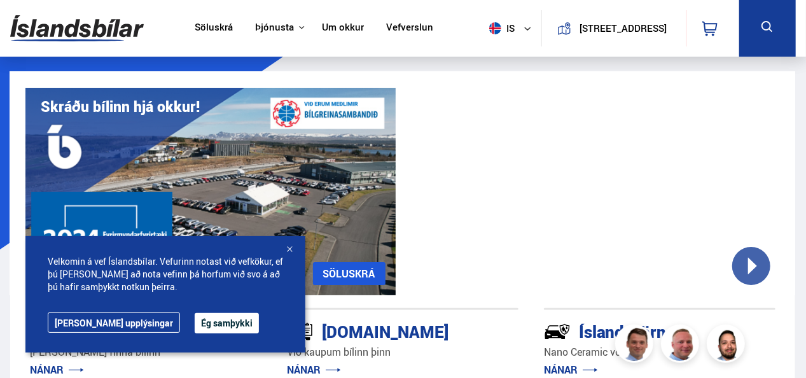
click at [291, 245] on div at bounding box center [289, 250] width 13 height 13
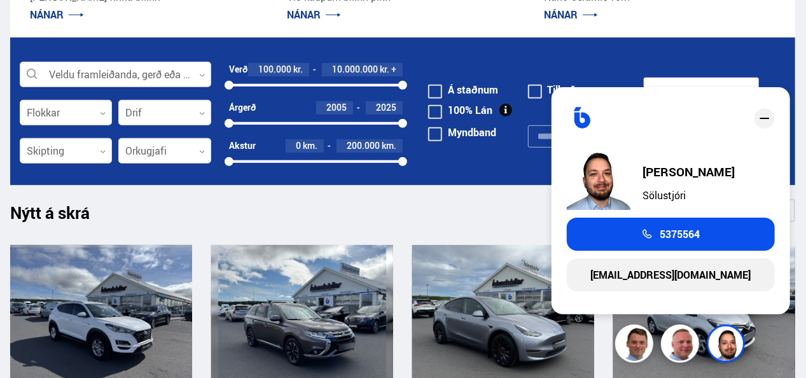
scroll to position [661, 0]
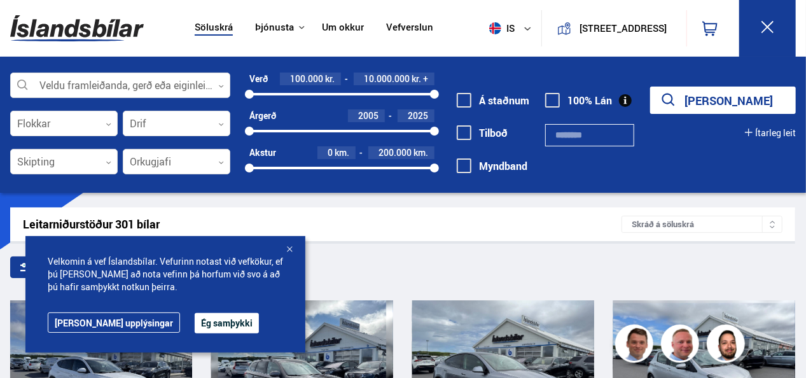
click at [570, 135] on input "text" at bounding box center [589, 135] width 88 height 22
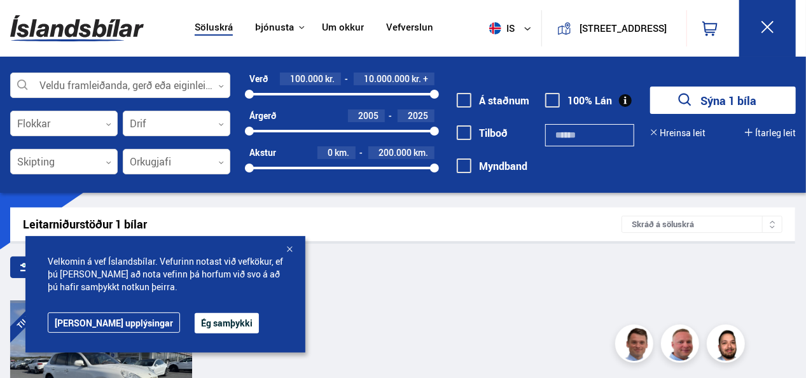
click at [570, 135] on input "******" at bounding box center [589, 135] width 88 height 22
click at [605, 133] on input "******" at bounding box center [589, 135] width 88 height 22
type input "******"
click at [289, 247] on div at bounding box center [289, 250] width 13 height 13
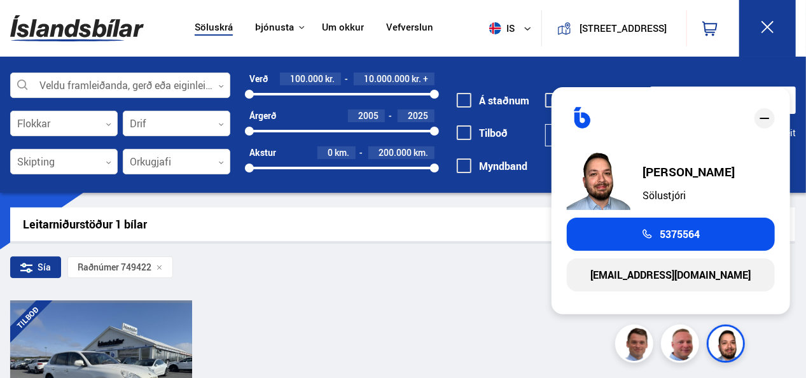
scroll to position [331, 0]
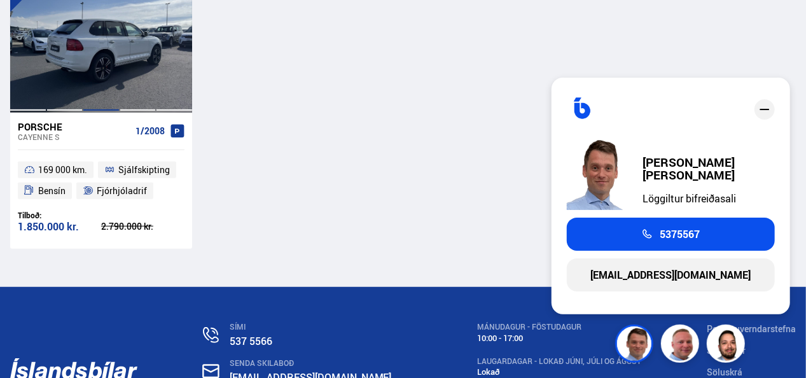
click at [117, 60] on div at bounding box center [101, 40] width 37 height 142
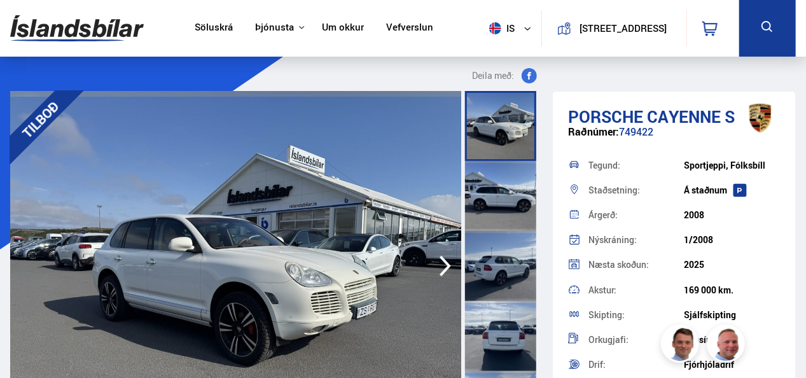
scroll to position [325, 0]
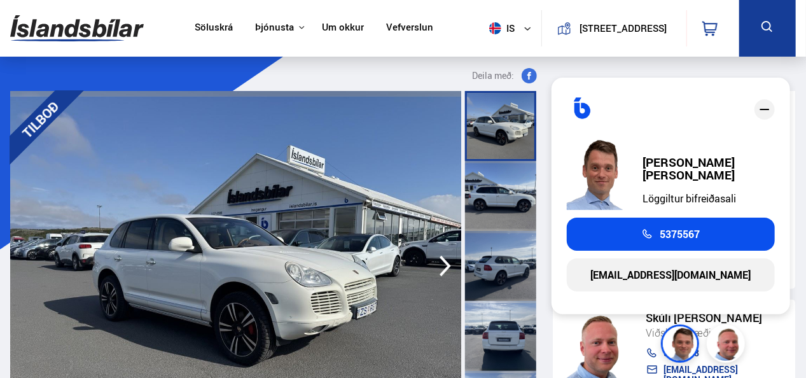
click at [446, 261] on icon "button" at bounding box center [444, 266] width 11 height 21
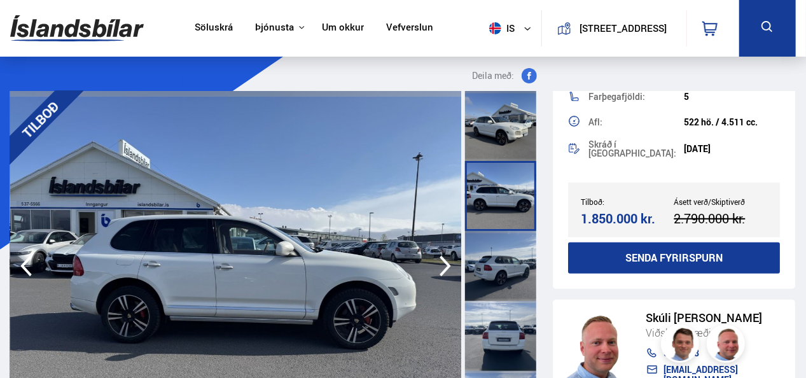
click at [446, 261] on icon "button" at bounding box center [444, 266] width 11 height 21
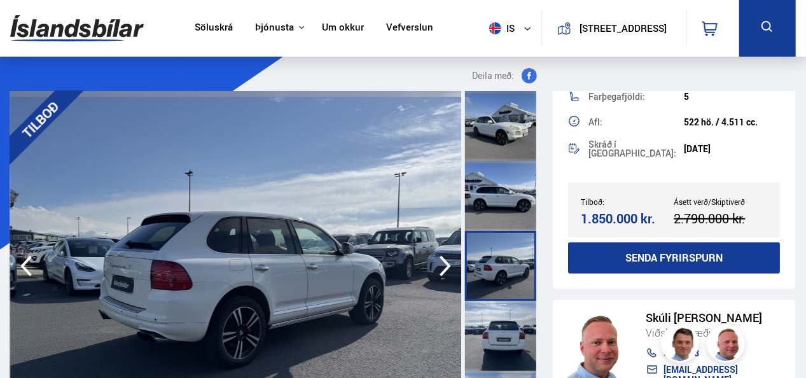
click at [446, 261] on icon "button" at bounding box center [444, 266] width 11 height 21
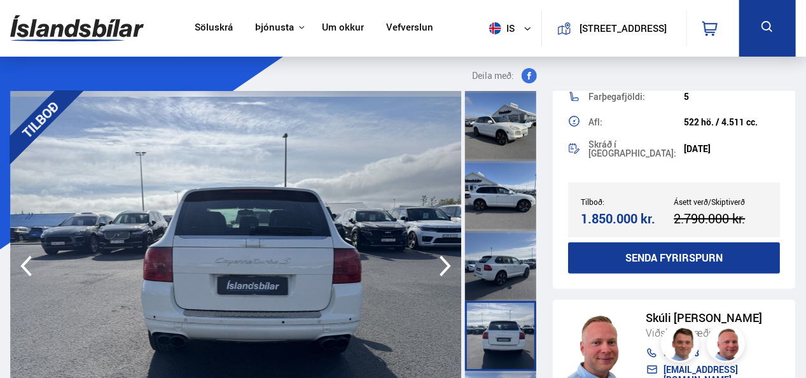
click at [446, 261] on icon "button" at bounding box center [444, 266] width 11 height 21
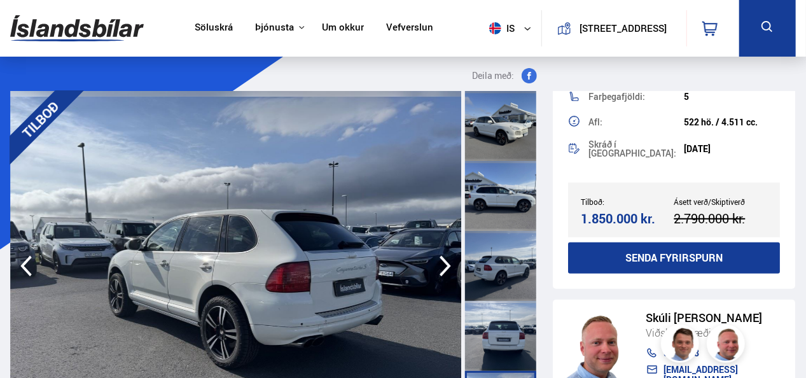
click at [446, 261] on icon "button" at bounding box center [444, 266] width 11 height 21
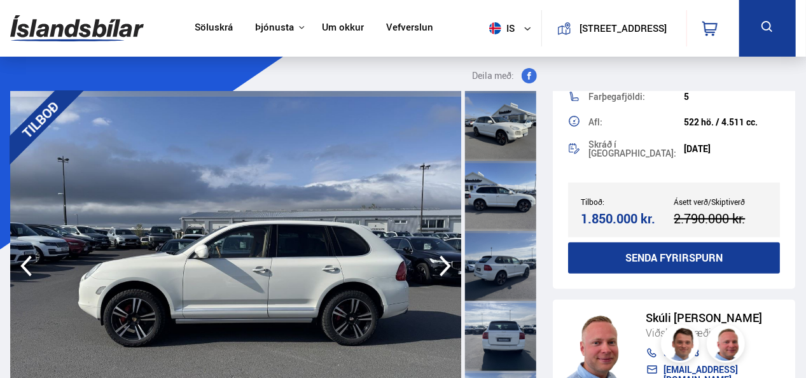
click at [446, 261] on icon "button" at bounding box center [444, 266] width 11 height 21
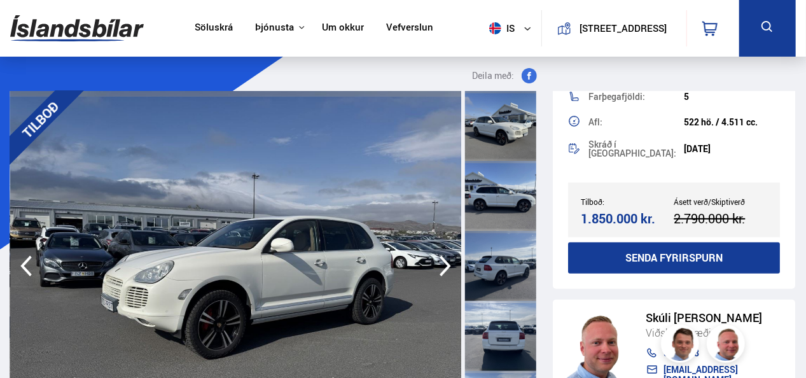
click at [446, 261] on icon "button" at bounding box center [444, 266] width 11 height 21
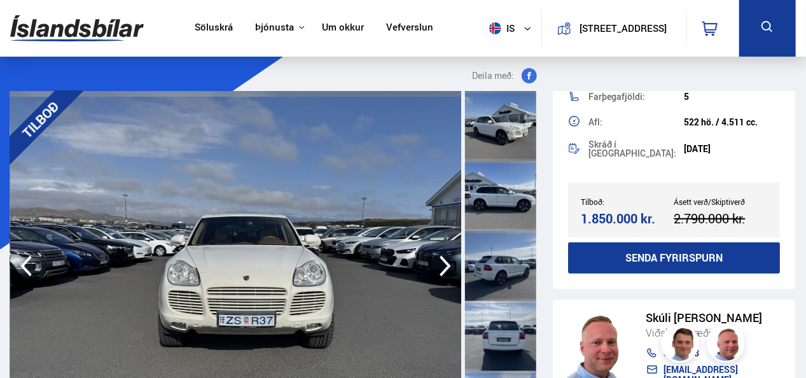
click at [446, 261] on icon "button" at bounding box center [444, 266] width 11 height 21
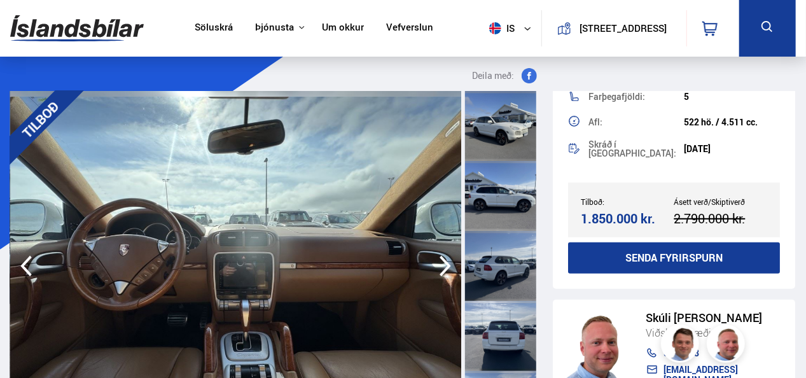
click at [446, 261] on icon "button" at bounding box center [444, 266] width 11 height 21
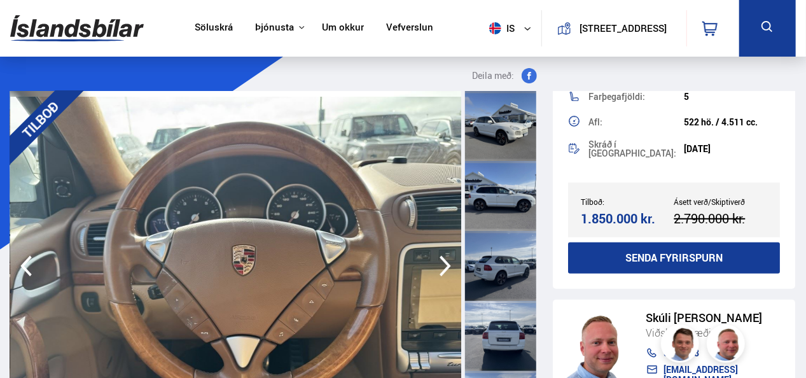
click at [446, 261] on icon "button" at bounding box center [444, 266] width 11 height 21
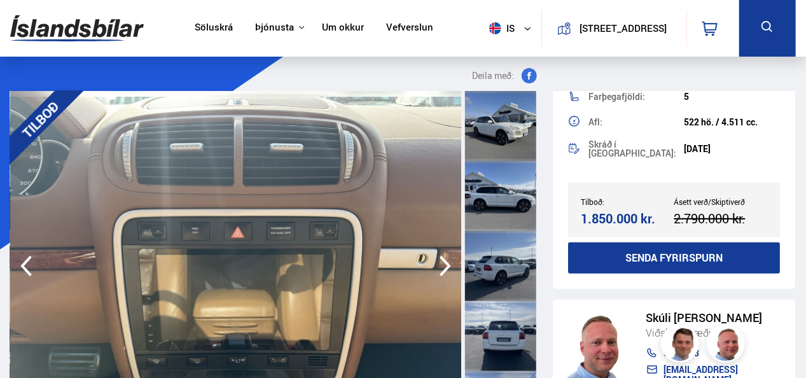
click at [446, 261] on icon "button" at bounding box center [444, 266] width 11 height 21
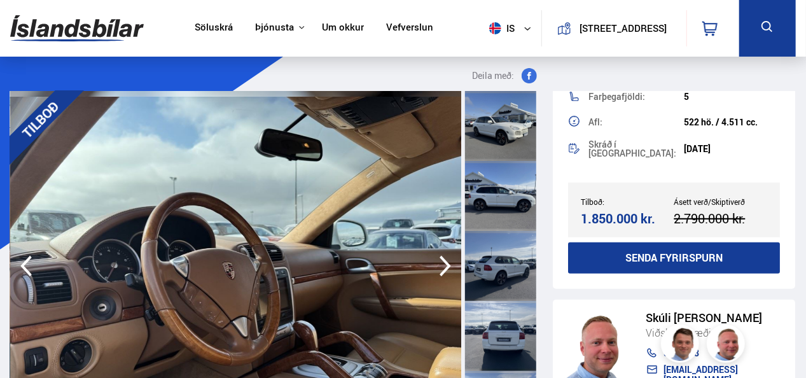
click at [446, 261] on icon "button" at bounding box center [444, 266] width 11 height 21
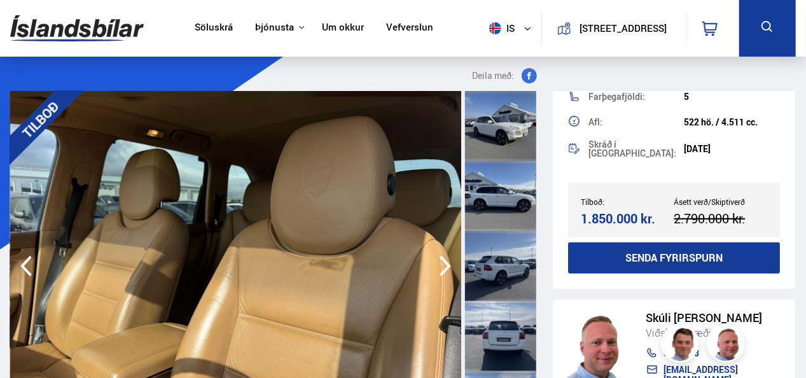
click at [446, 261] on icon "button" at bounding box center [444, 266] width 11 height 21
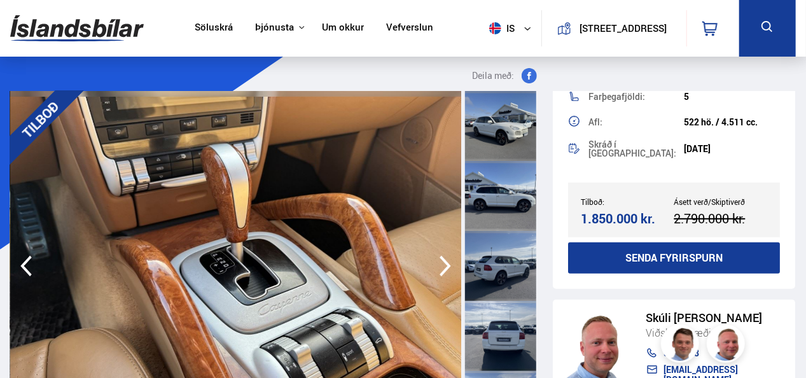
click at [446, 261] on icon "button" at bounding box center [444, 266] width 11 height 21
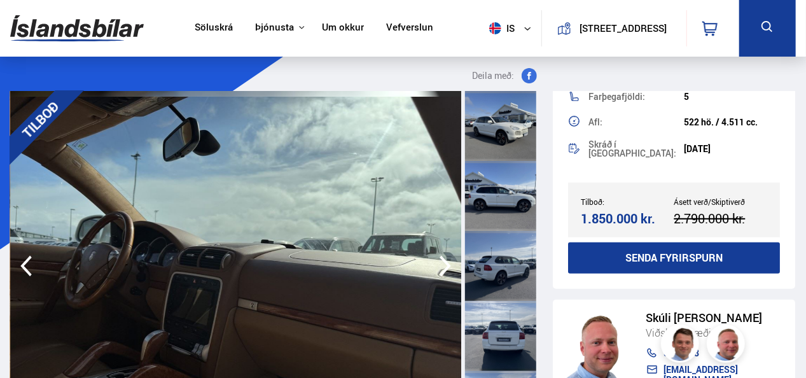
click at [446, 261] on icon "button" at bounding box center [444, 266] width 11 height 21
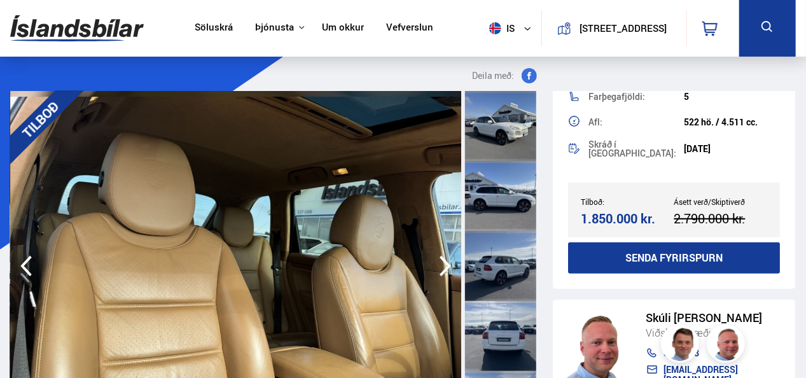
click at [446, 261] on icon "button" at bounding box center [444, 266] width 11 height 21
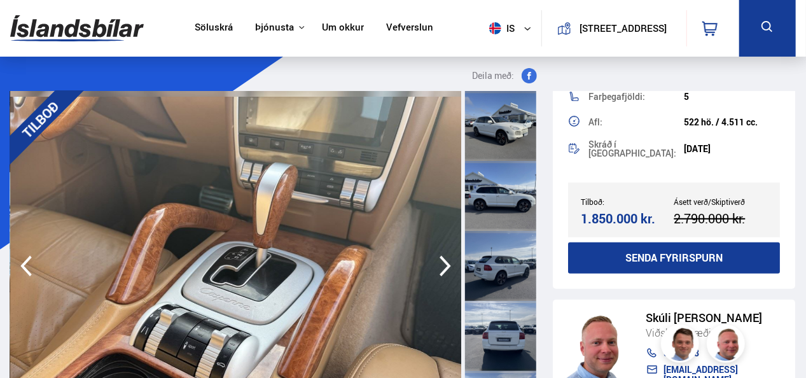
click at [446, 261] on icon "button" at bounding box center [444, 266] width 11 height 21
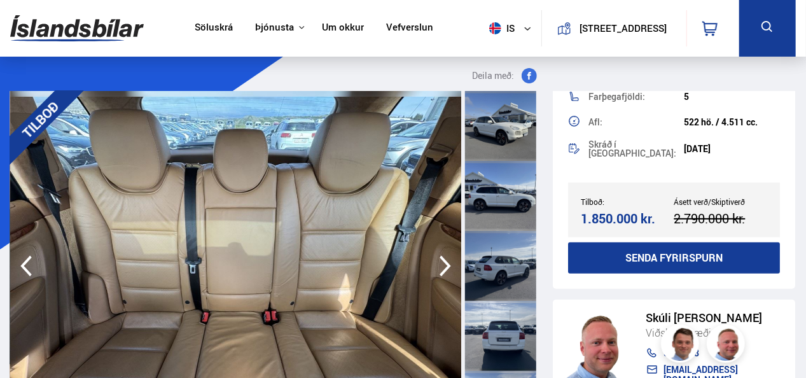
click at [446, 261] on icon "button" at bounding box center [444, 266] width 11 height 21
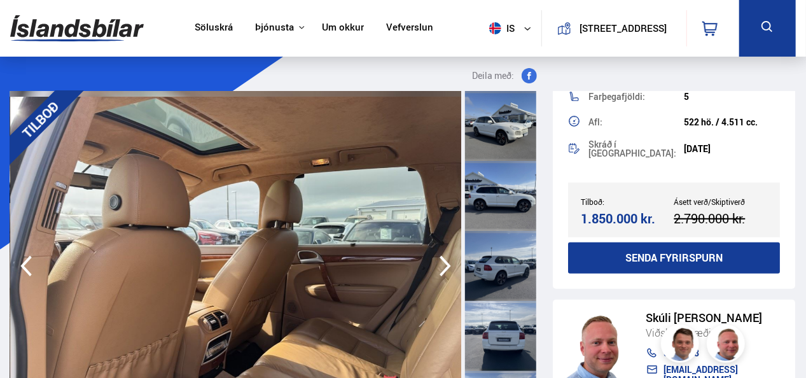
click at [446, 261] on icon "button" at bounding box center [444, 266] width 11 height 21
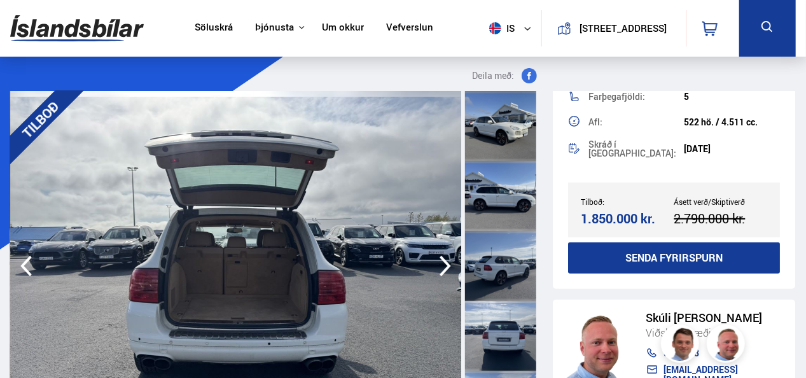
click at [446, 261] on icon "button" at bounding box center [444, 266] width 11 height 21
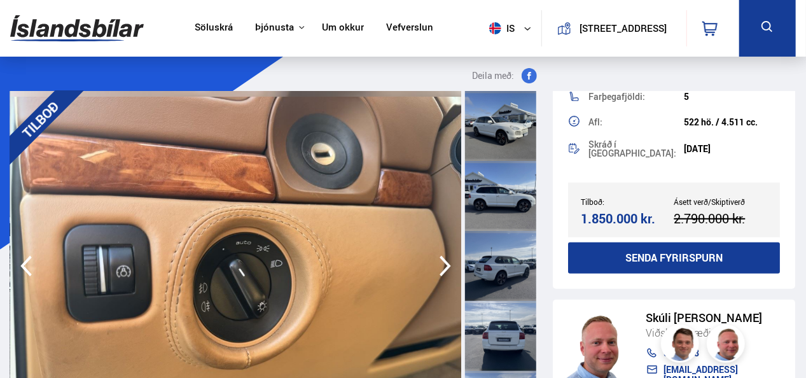
click at [446, 261] on icon "button" at bounding box center [444, 266] width 11 height 21
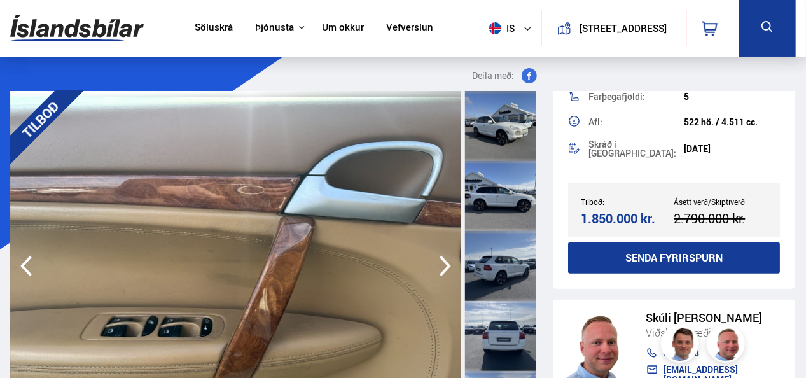
click at [446, 261] on icon "button" at bounding box center [444, 266] width 11 height 21
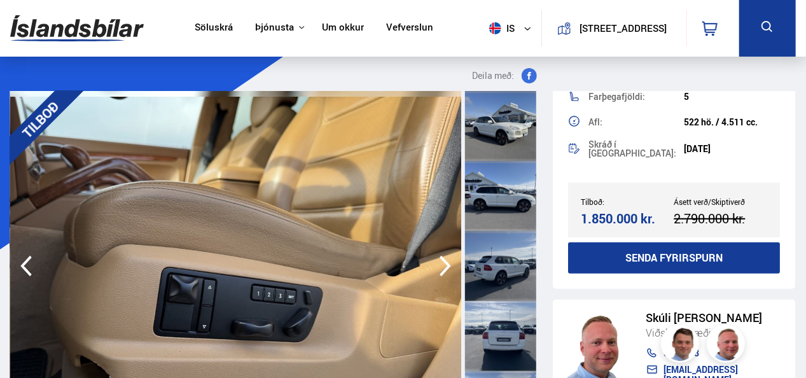
click at [446, 261] on icon "button" at bounding box center [444, 266] width 11 height 21
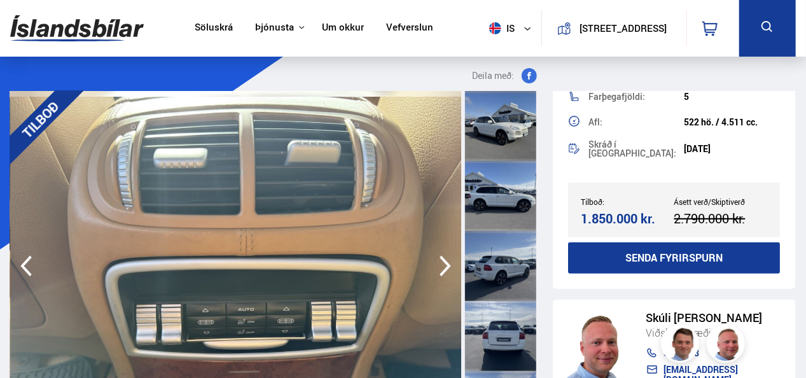
click at [446, 261] on icon "button" at bounding box center [444, 266] width 11 height 21
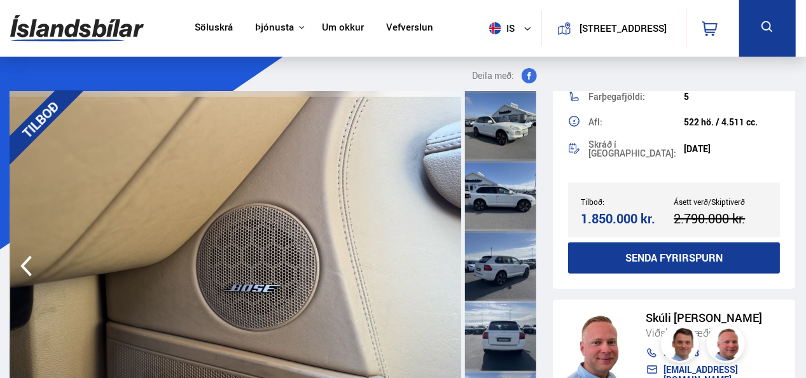
click at [446, 261] on img at bounding box center [235, 266] width 451 height 350
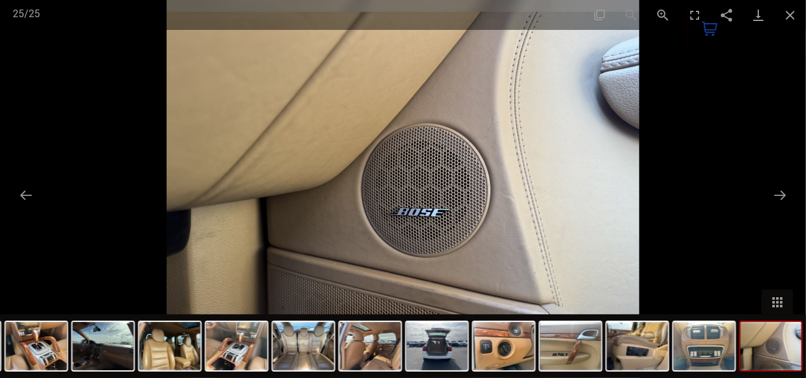
type input "******"
click at [26, 192] on button "Previous slide" at bounding box center [26, 194] width 27 height 25
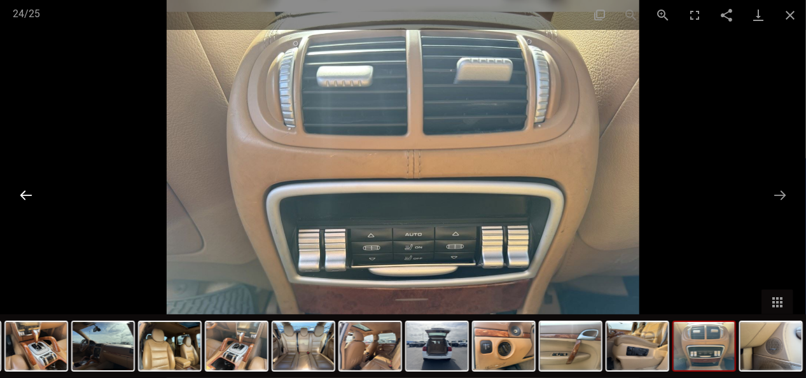
click at [26, 192] on button "Previous slide" at bounding box center [26, 194] width 27 height 25
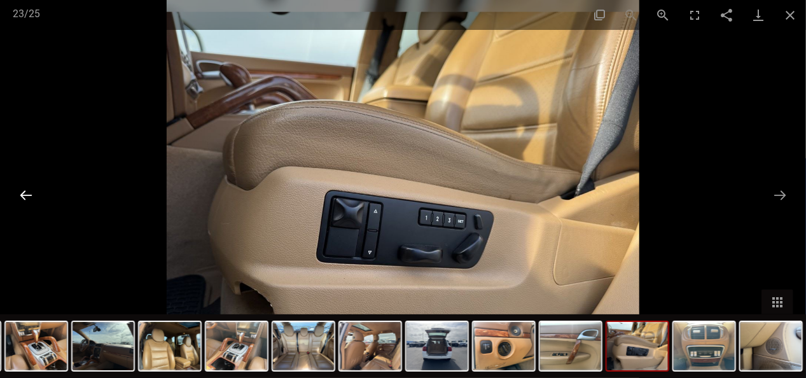
click at [26, 192] on button "Previous slide" at bounding box center [26, 194] width 27 height 25
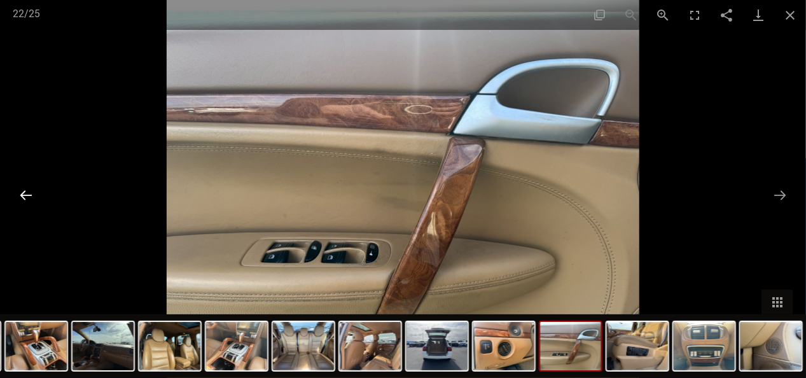
click at [26, 192] on button "Previous slide" at bounding box center [26, 194] width 27 height 25
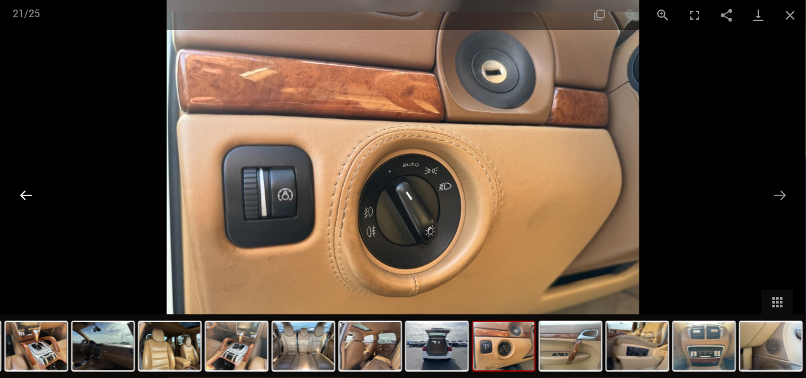
click at [26, 192] on button "Previous slide" at bounding box center [26, 194] width 27 height 25
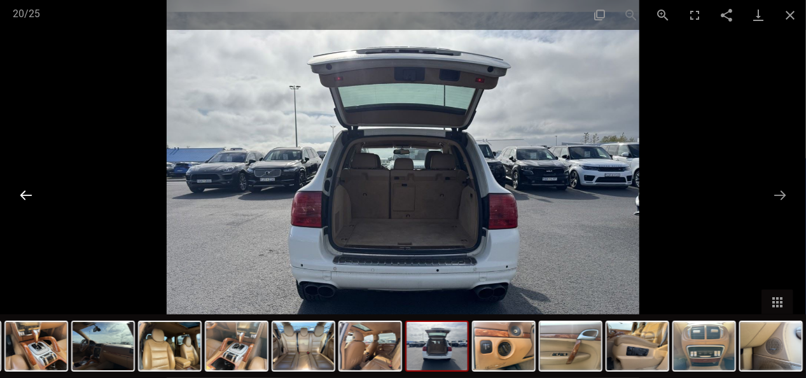
click at [26, 192] on button "Previous slide" at bounding box center [26, 194] width 27 height 25
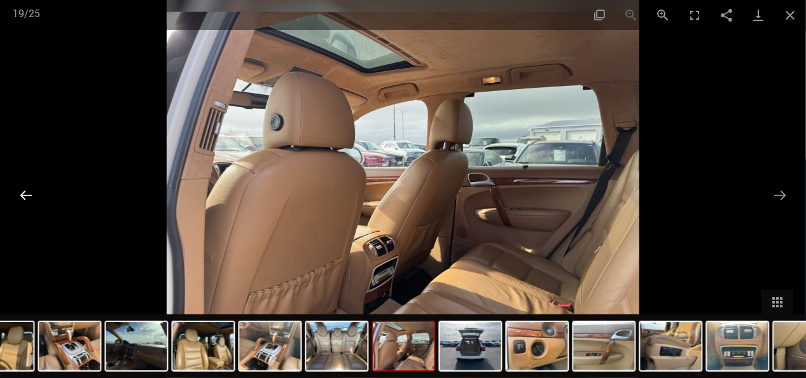
click at [26, 192] on button "Previous slide" at bounding box center [26, 194] width 27 height 25
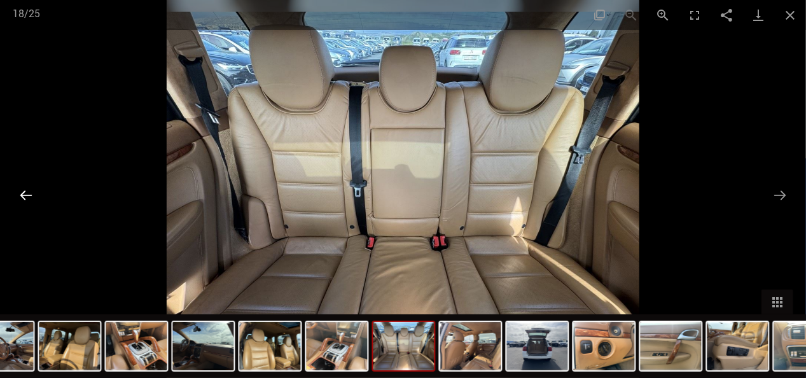
click at [26, 192] on button "Previous slide" at bounding box center [26, 194] width 27 height 25
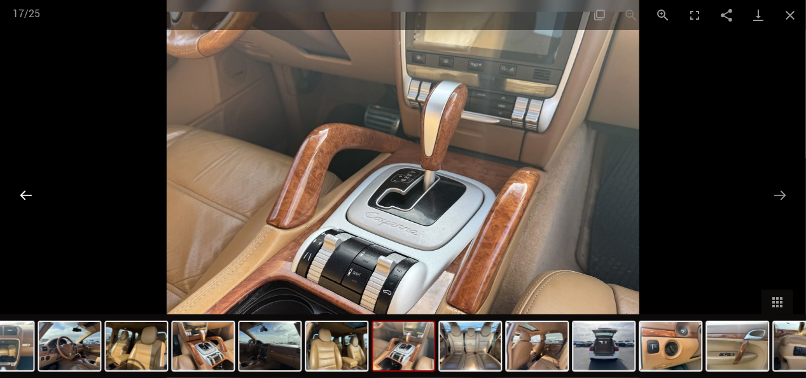
click at [26, 192] on button "Previous slide" at bounding box center [26, 194] width 27 height 25
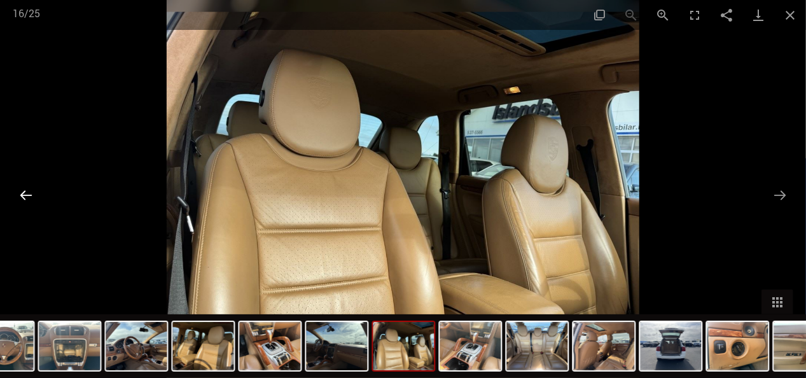
click at [26, 192] on button "Previous slide" at bounding box center [26, 194] width 27 height 25
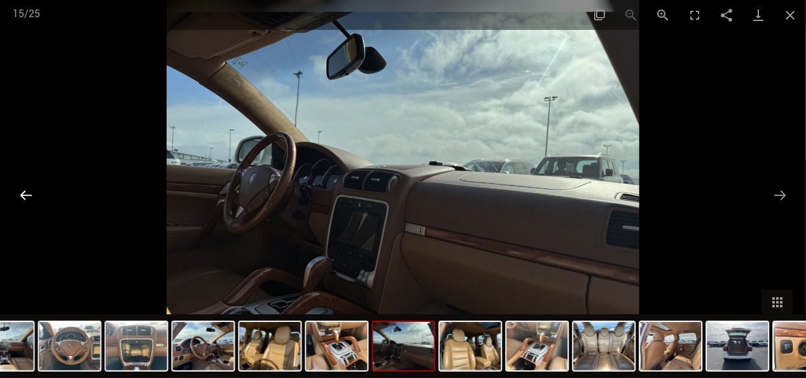
click at [26, 192] on button "Previous slide" at bounding box center [26, 194] width 27 height 25
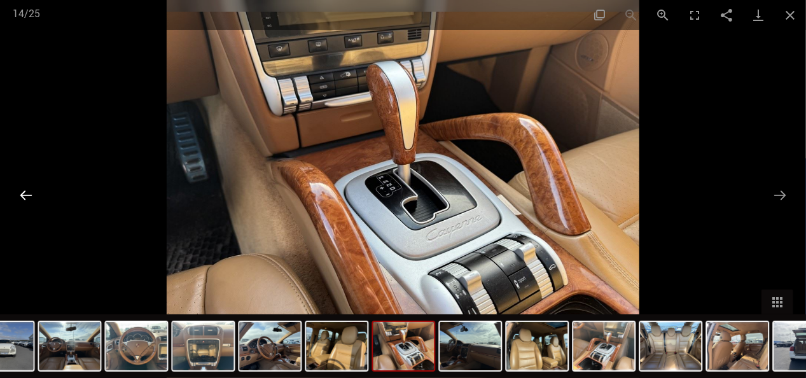
click at [26, 192] on button "Previous slide" at bounding box center [26, 194] width 27 height 25
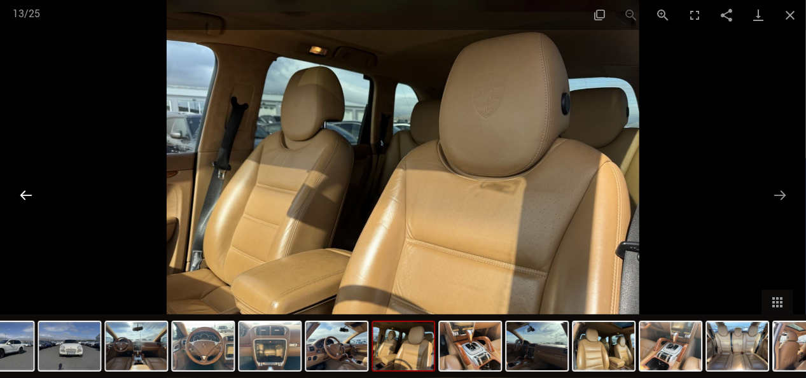
click at [26, 192] on button "Previous slide" at bounding box center [26, 194] width 27 height 25
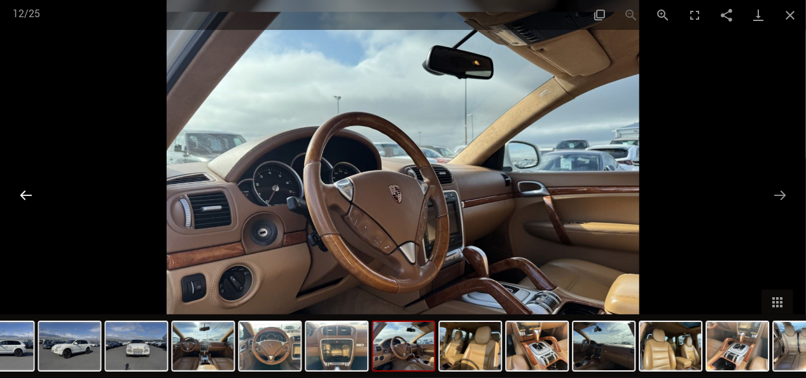
click at [26, 192] on button "Previous slide" at bounding box center [26, 194] width 27 height 25
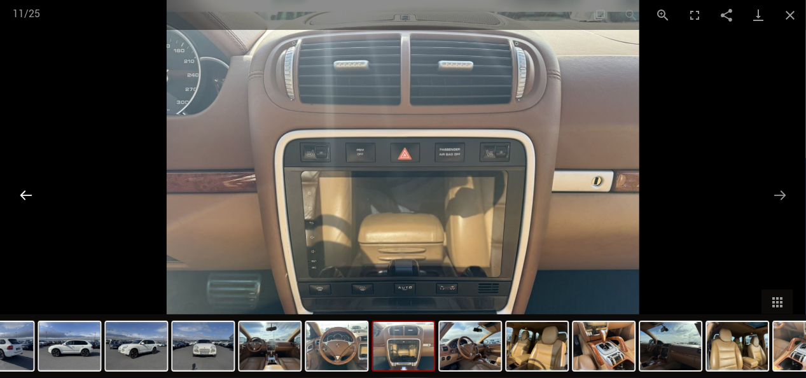
click at [26, 192] on button "Previous slide" at bounding box center [26, 194] width 27 height 25
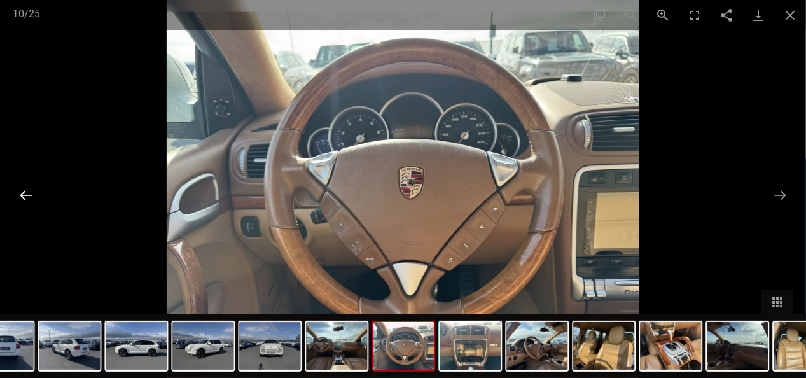
click at [26, 192] on button "Previous slide" at bounding box center [26, 194] width 27 height 25
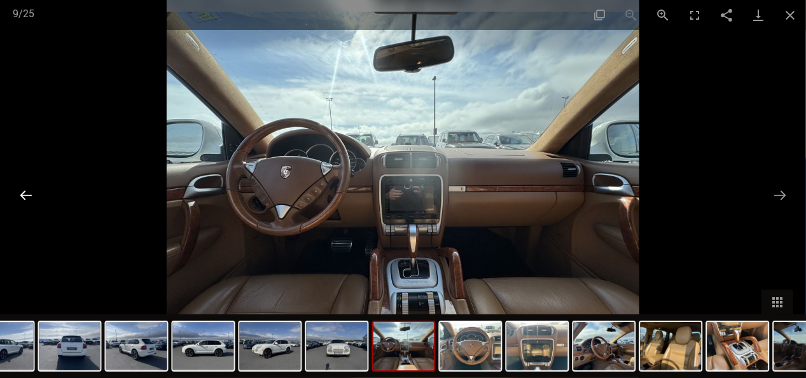
click at [26, 192] on button "Previous slide" at bounding box center [26, 194] width 27 height 25
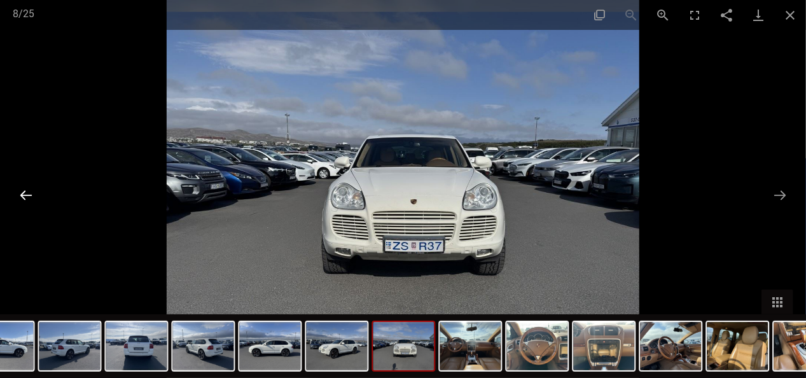
click at [26, 192] on button "Previous slide" at bounding box center [26, 194] width 27 height 25
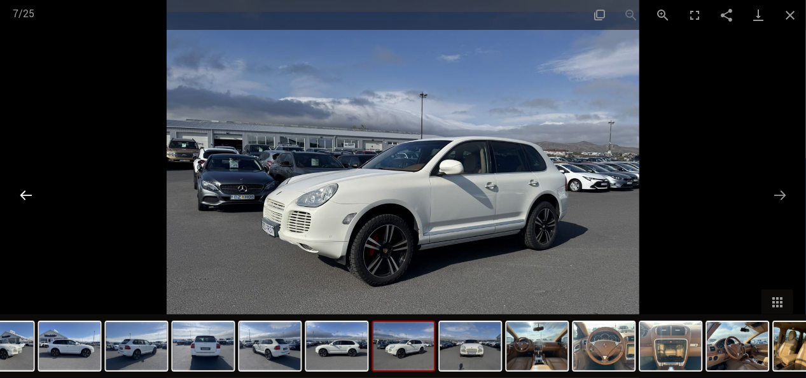
click at [26, 192] on button "Previous slide" at bounding box center [26, 194] width 27 height 25
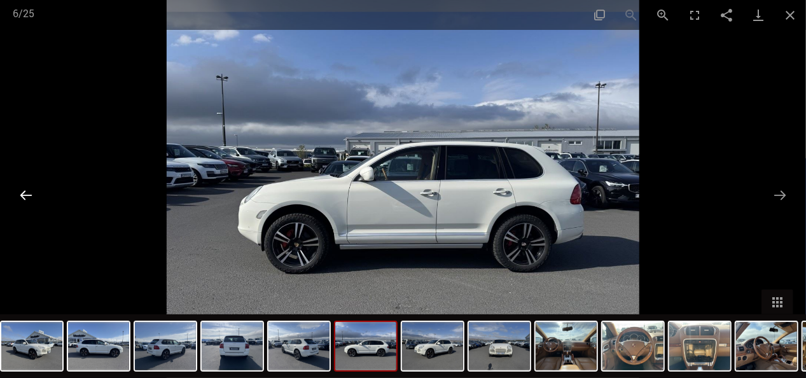
click at [26, 192] on button "Previous slide" at bounding box center [26, 194] width 27 height 25
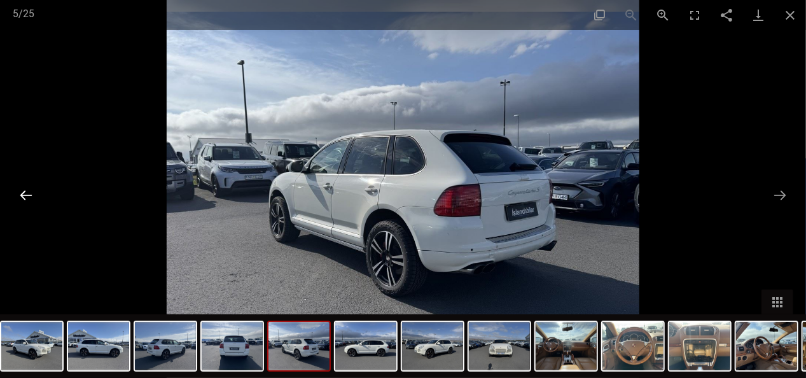
click at [26, 192] on button "Previous slide" at bounding box center [26, 194] width 27 height 25
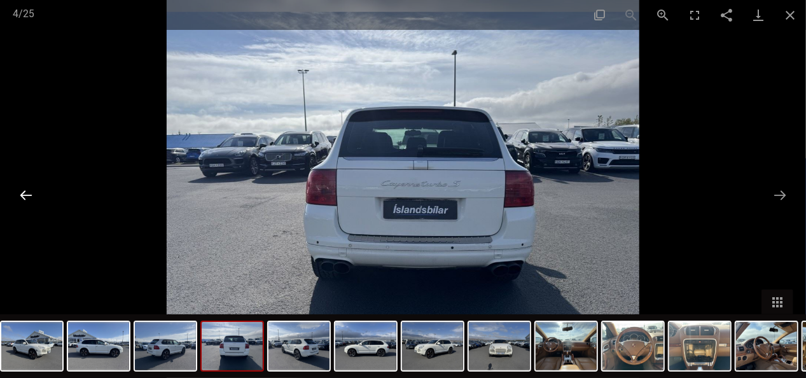
click at [26, 192] on button "Previous slide" at bounding box center [26, 194] width 27 height 25
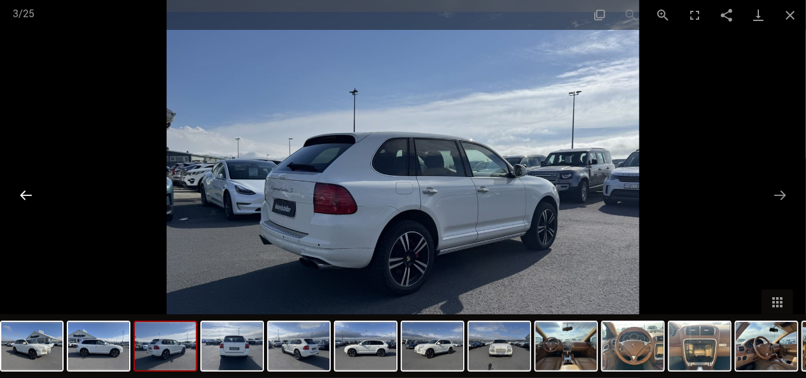
click at [26, 192] on button "Previous slide" at bounding box center [26, 194] width 27 height 25
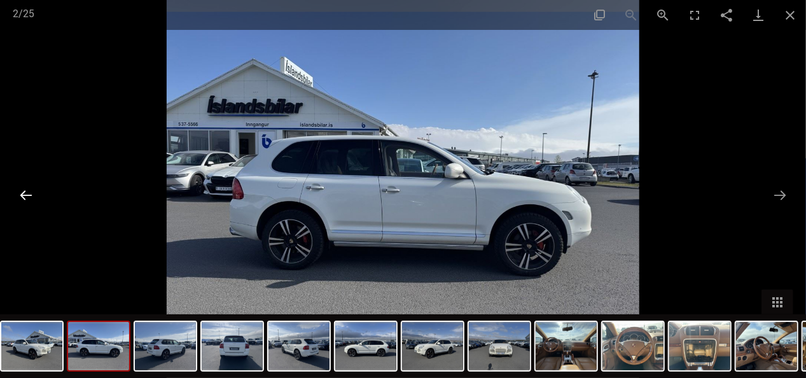
click at [26, 192] on button "Previous slide" at bounding box center [26, 194] width 27 height 25
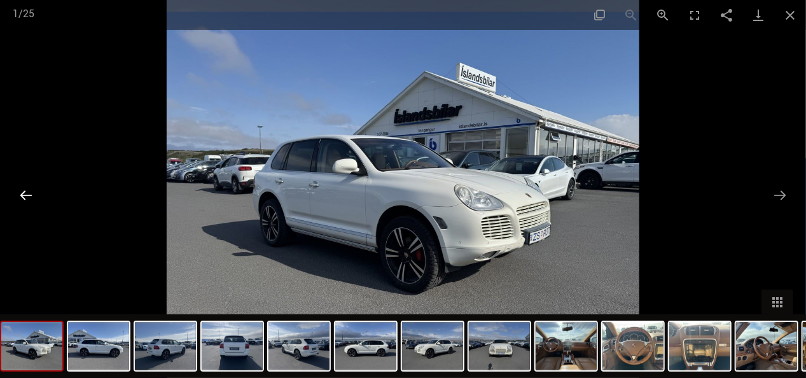
click at [26, 192] on button "Previous slide" at bounding box center [26, 194] width 27 height 25
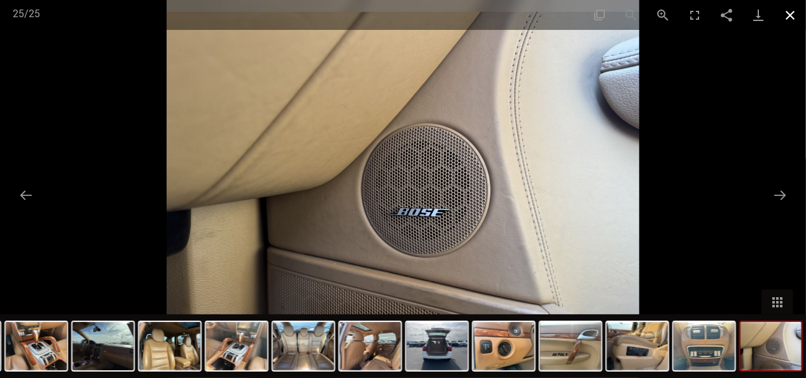
click at [791, 13] on button "Close gallery" at bounding box center [790, 15] width 32 height 30
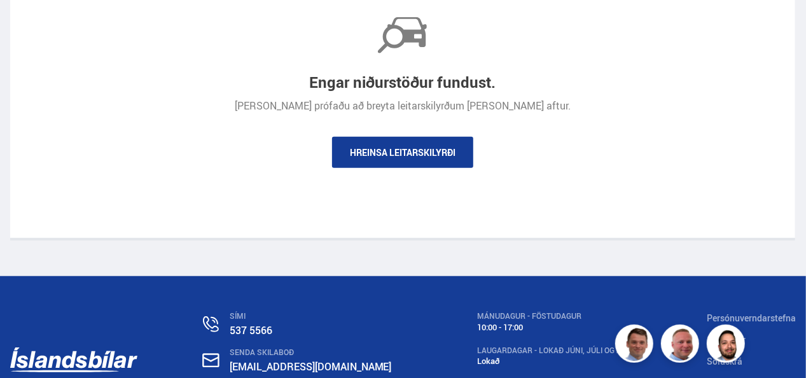
scroll to position [451, 0]
